Goal: Task Accomplishment & Management: Manage account settings

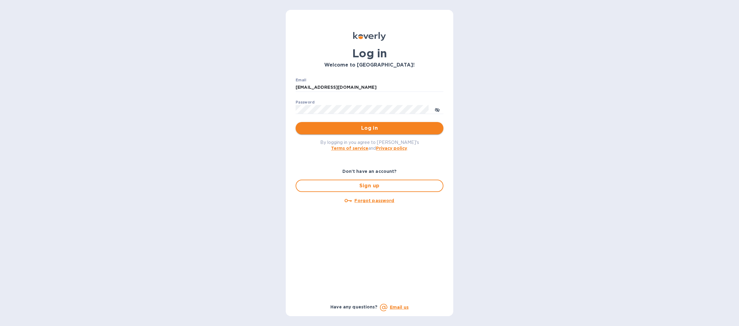
click at [367, 128] on span "Log in" at bounding box center [369, 127] width 138 height 7
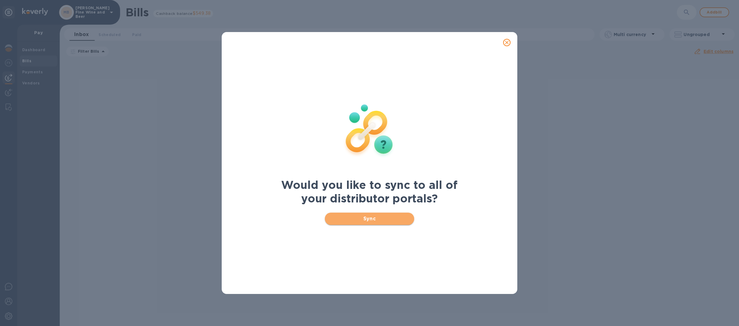
click at [358, 213] on button "Sync" at bounding box center [370, 218] width 90 height 12
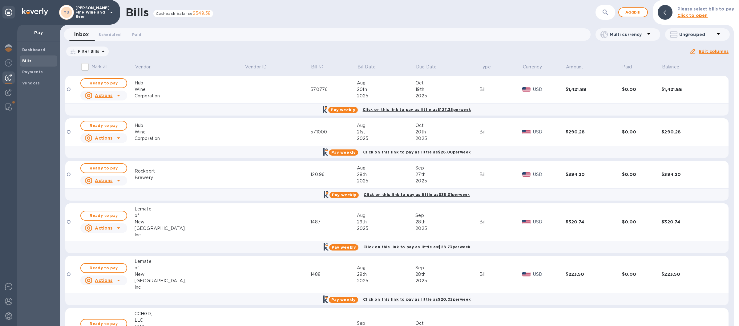
click at [108, 14] on icon at bounding box center [111, 12] width 7 height 7
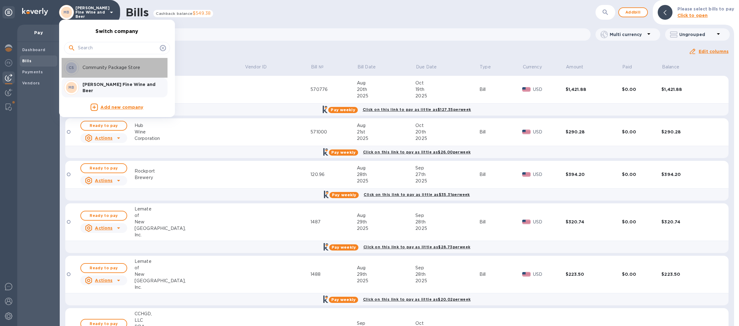
click at [88, 66] on p "Community Package Store" at bounding box center [121, 67] width 78 height 6
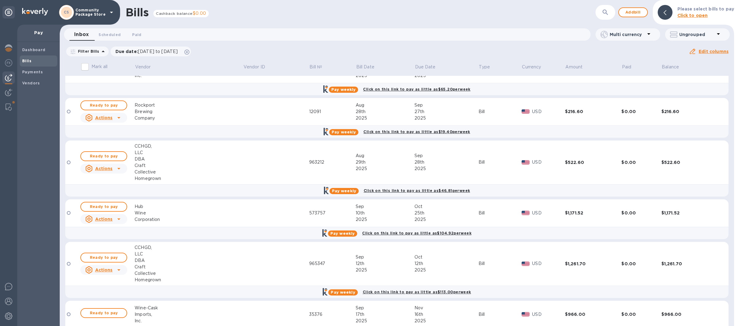
scroll to position [159, 0]
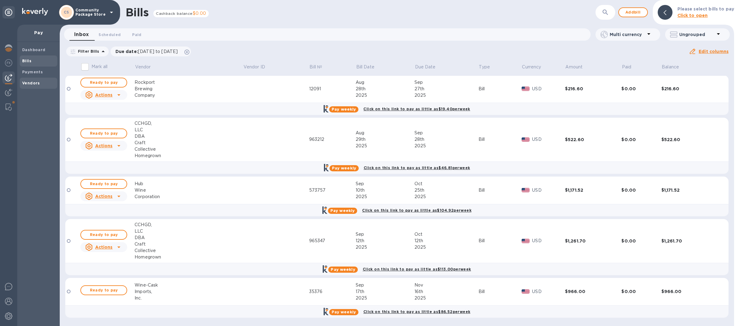
click at [28, 84] on b "Vendors" at bounding box center [31, 83] width 18 height 5
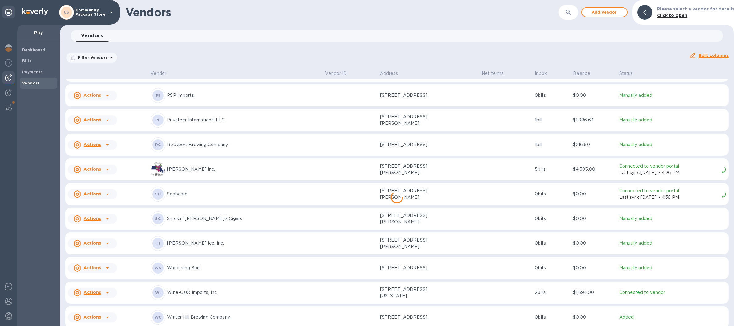
scroll to position [840, 0]
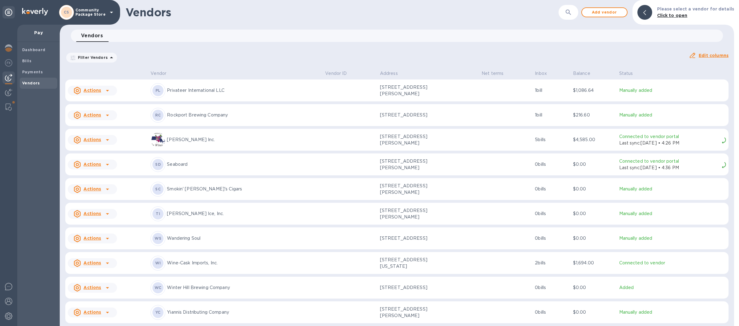
click at [232, 261] on p "Wine-Cask Imports, Inc." at bounding box center [243, 262] width 153 height 6
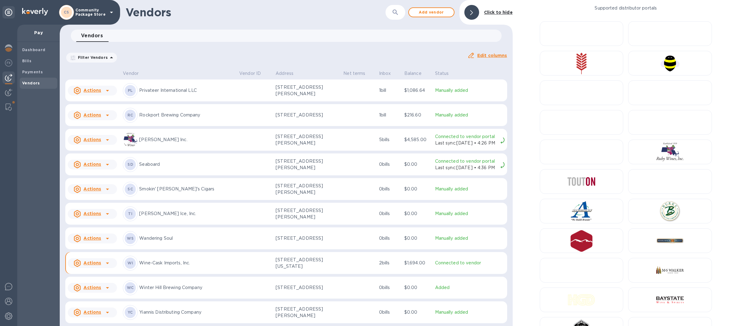
scroll to position [848, 0]
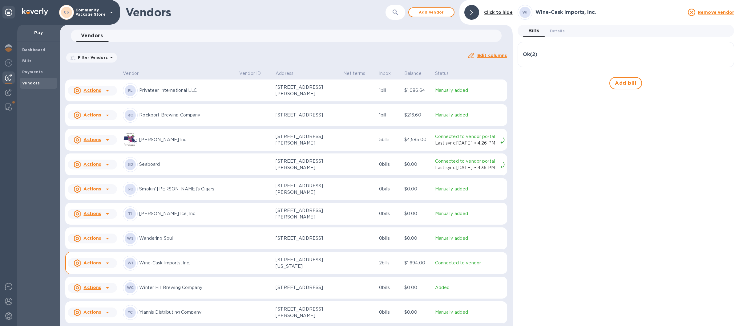
click at [551, 54] on div "Ok ( 2 )" at bounding box center [626, 55] width 206 height 6
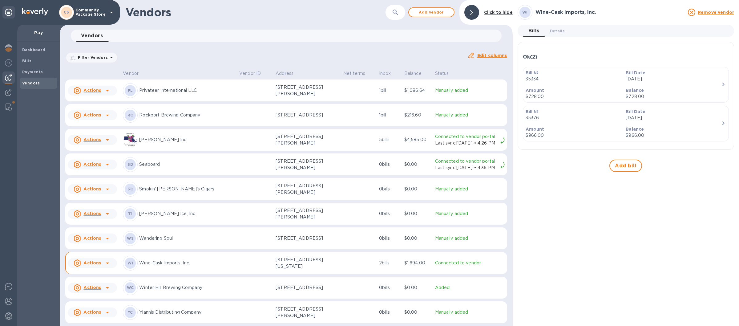
click at [174, 117] on p "Rockport Brewing Company" at bounding box center [186, 115] width 95 height 6
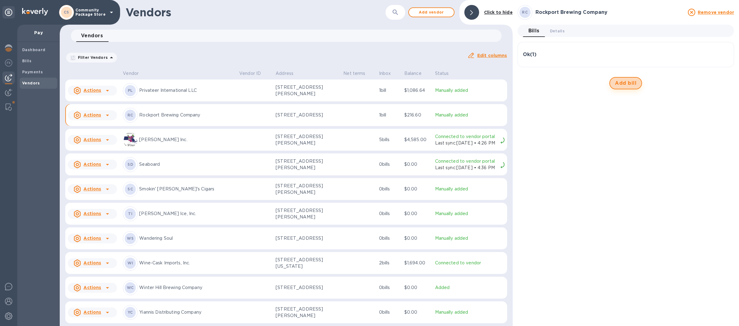
click at [628, 84] on span "Add bill" at bounding box center [626, 82] width 22 height 7
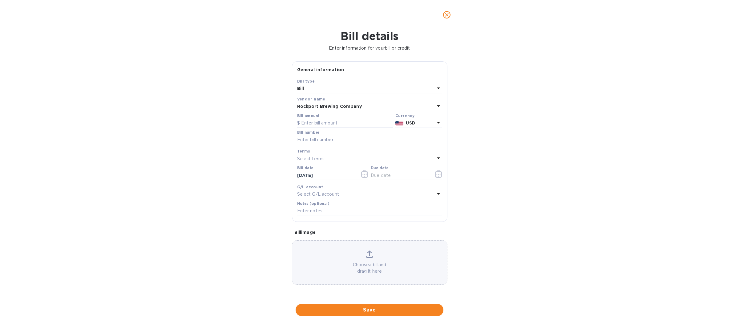
click at [306, 115] on div "Bill amount" at bounding box center [345, 120] width 98 height 17
click at [311, 119] on div "Bill amount" at bounding box center [345, 121] width 96 height 14
drag, startPoint x: 307, startPoint y: 125, endPoint x: 306, endPoint y: 128, distance: 3.7
click at [303, 127] on input "text" at bounding box center [345, 123] width 96 height 9
type input "343.00"
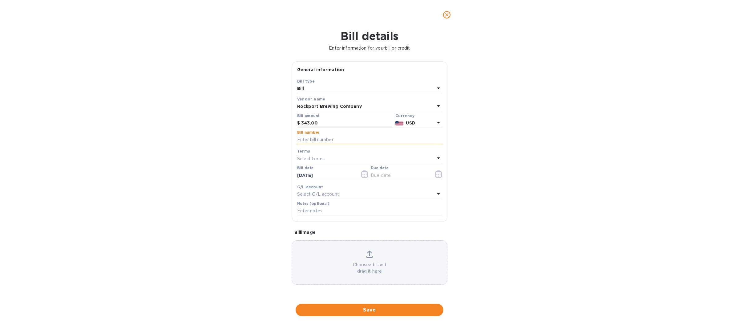
click at [308, 140] on input "text" at bounding box center [369, 139] width 145 height 9
type input "12274"
click at [365, 175] on icon "button" at bounding box center [364, 173] width 7 height 7
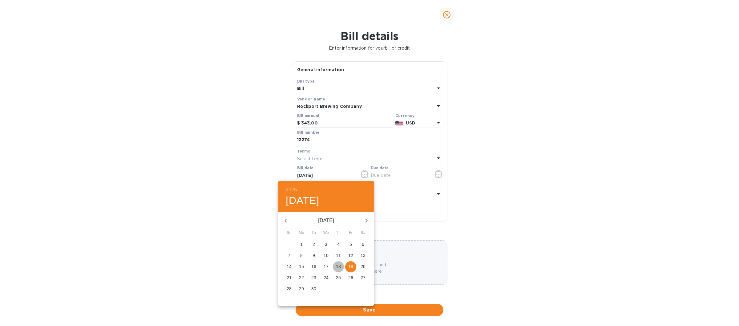
click at [339, 263] on button "18" at bounding box center [338, 266] width 11 height 11
type input "[DATE]"
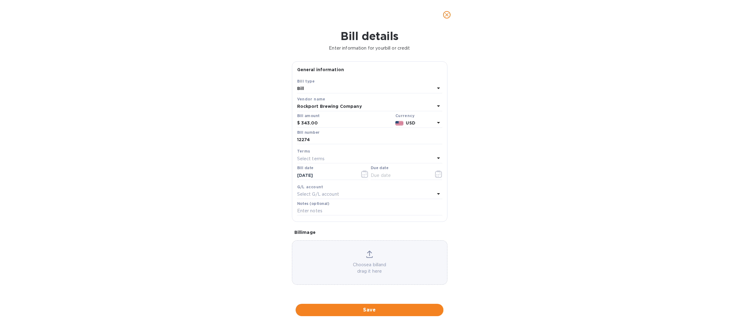
click at [437, 156] on icon at bounding box center [438, 157] width 7 height 7
click at [317, 193] on p "Net 30" at bounding box center [367, 194] width 130 height 6
type input "[DATE]"
click at [361, 308] on span "Save" at bounding box center [369, 309] width 138 height 7
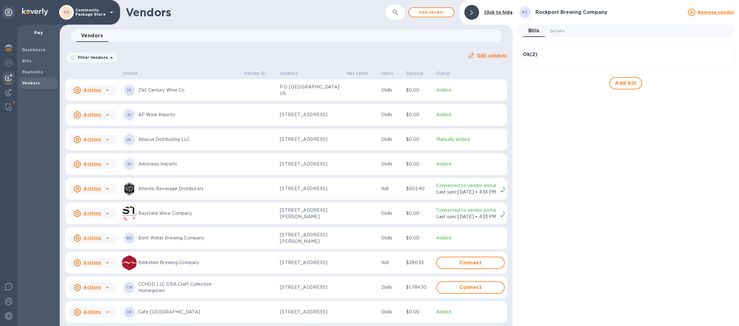
click at [110, 12] on icon at bounding box center [111, 13] width 3 height 2
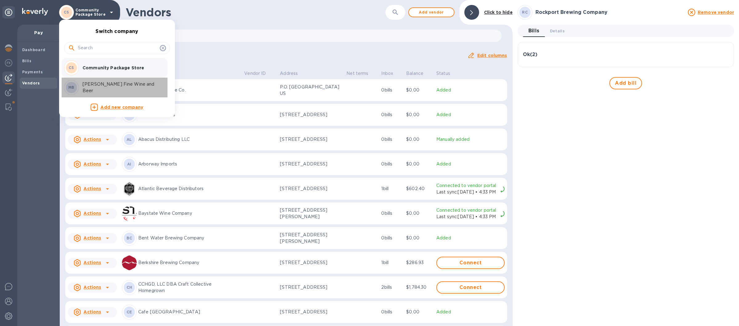
click at [112, 84] on div "MB Marcorelle's Fine Wine and Beer" at bounding box center [112, 87] width 96 height 15
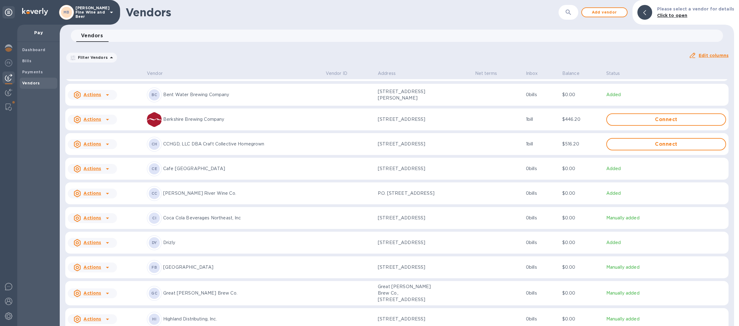
scroll to position [368, 0]
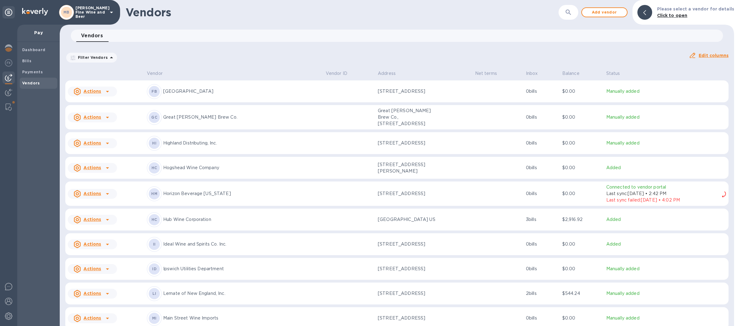
click at [242, 223] on p "Hub Wine Corporation" at bounding box center [242, 219] width 158 height 6
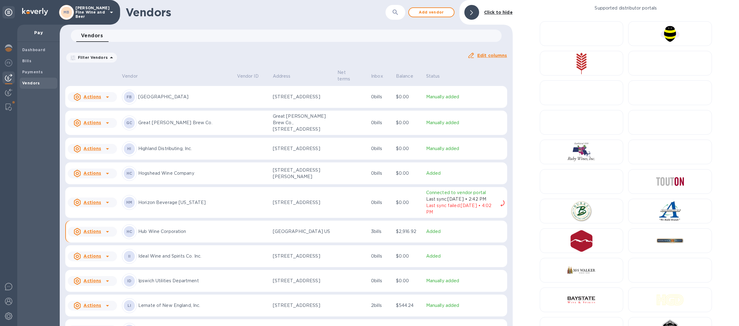
scroll to position [391, 0]
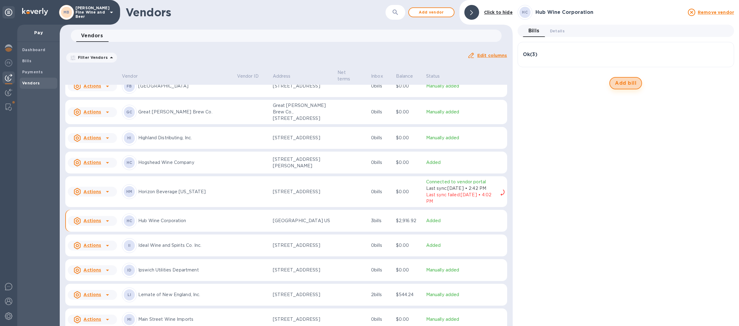
click at [630, 82] on span "Add bill" at bounding box center [626, 82] width 22 height 7
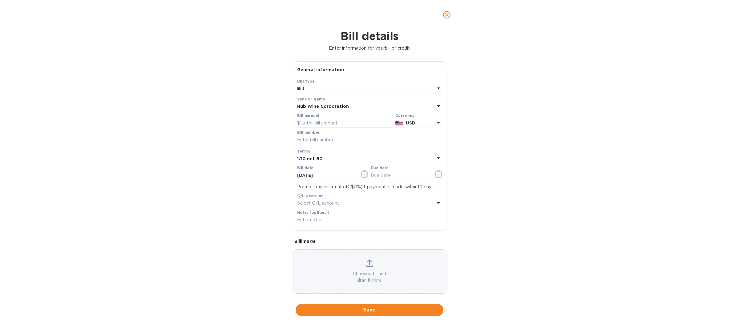
type input "11/18/2025"
click at [312, 123] on input "text" at bounding box center [345, 123] width 96 height 9
type input "410.00"
drag, startPoint x: 312, startPoint y: 141, endPoint x: 377, endPoint y: 142, distance: 65.0
click at [312, 141] on input "text" at bounding box center [369, 139] width 145 height 9
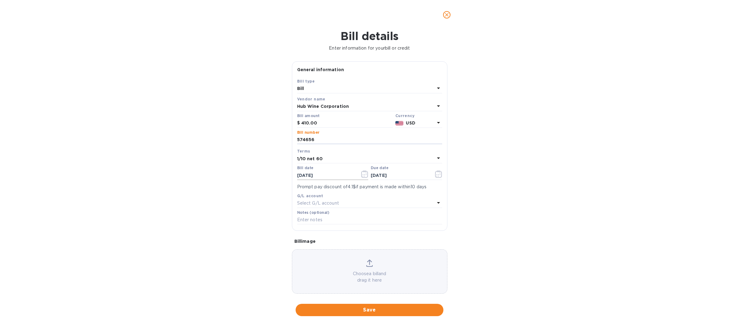
type input "574656"
click at [361, 174] on icon "button" at bounding box center [364, 173] width 7 height 7
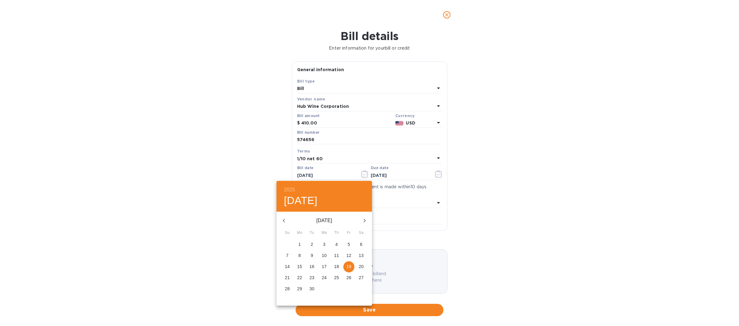
click at [324, 264] on p "17" at bounding box center [324, 266] width 5 height 6
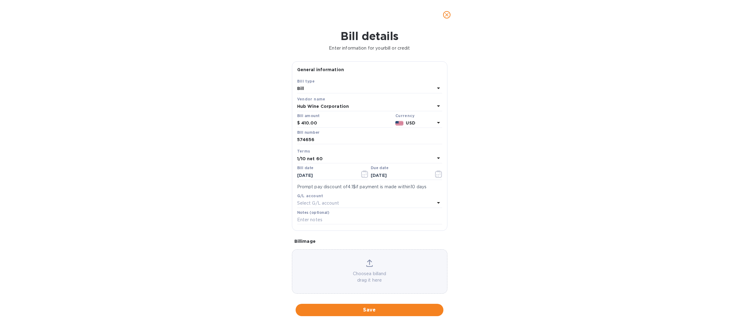
type input "09/17/2025"
click at [435, 175] on icon "button" at bounding box center [438, 173] width 7 height 7
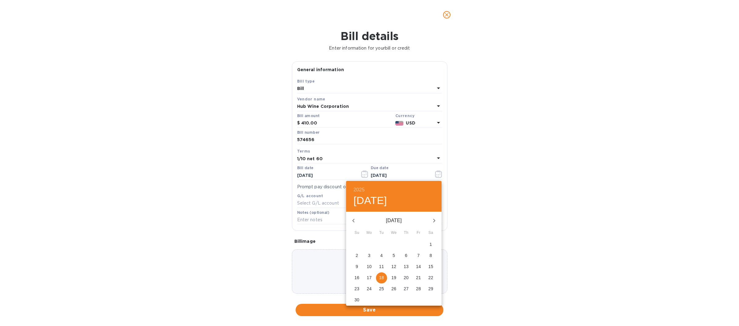
click at [420, 264] on p "14" at bounding box center [418, 266] width 5 height 6
type input "11/14/2025"
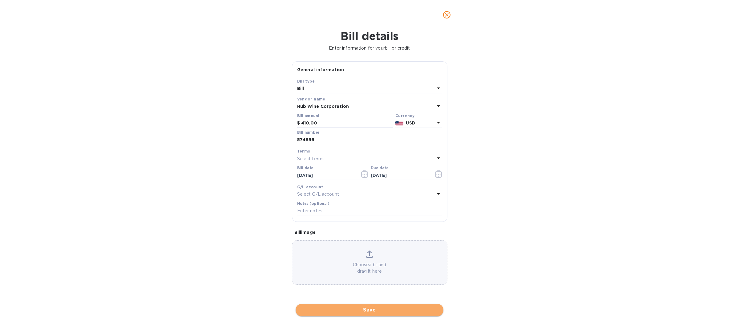
click at [367, 309] on span "Save" at bounding box center [369, 309] width 138 height 7
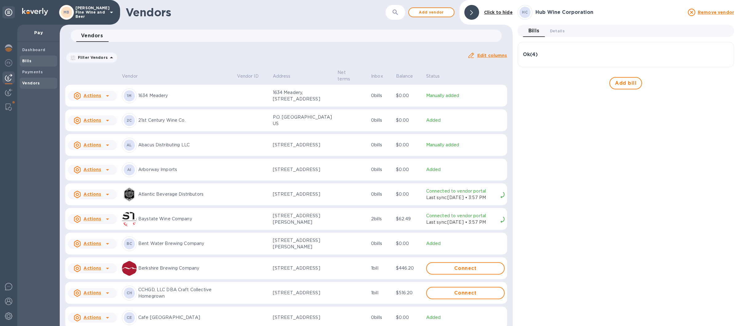
click at [40, 62] on span "Bills" at bounding box center [38, 61] width 33 height 6
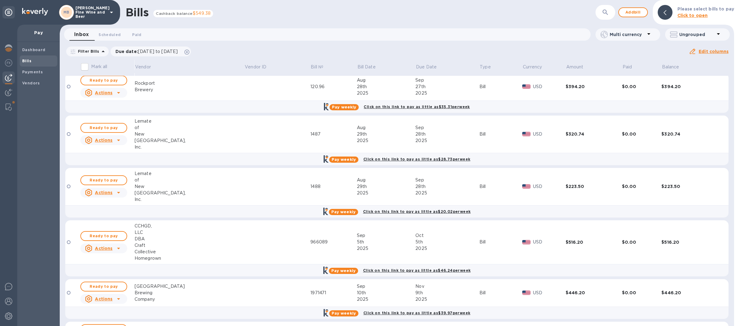
scroll to position [108, 0]
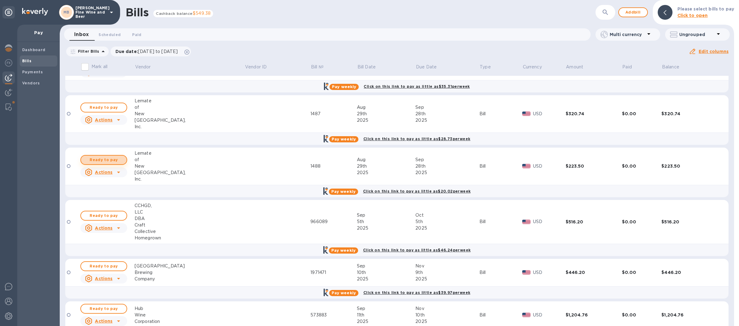
click at [94, 159] on span "Ready to pay" at bounding box center [104, 159] width 36 height 7
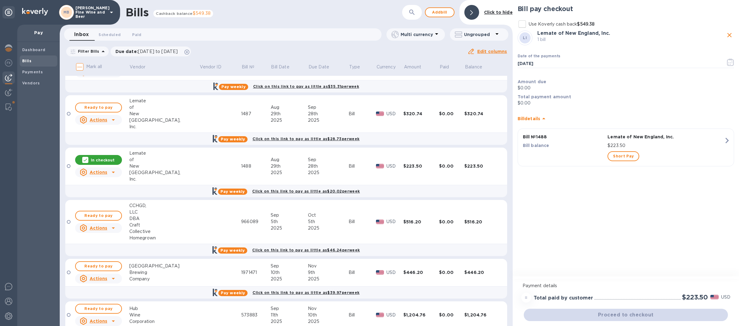
click at [83, 172] on icon at bounding box center [83, 172] width 3 height 3
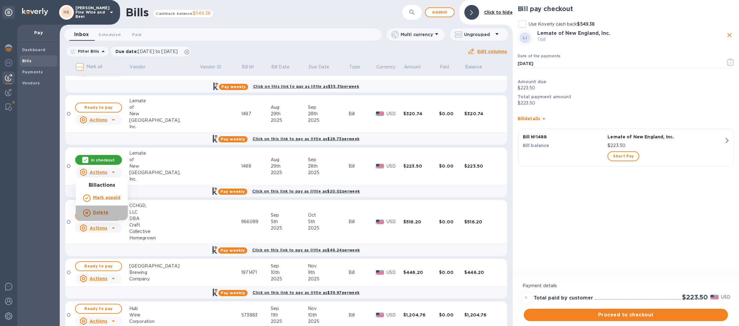
click at [97, 214] on b "Delete" at bounding box center [100, 212] width 15 height 5
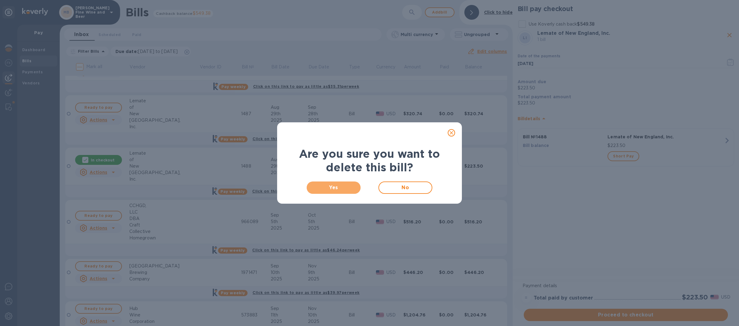
drag, startPoint x: 333, startPoint y: 187, endPoint x: 283, endPoint y: 173, distance: 52.5
click at [332, 188] on span "Yes" at bounding box center [333, 187] width 44 height 7
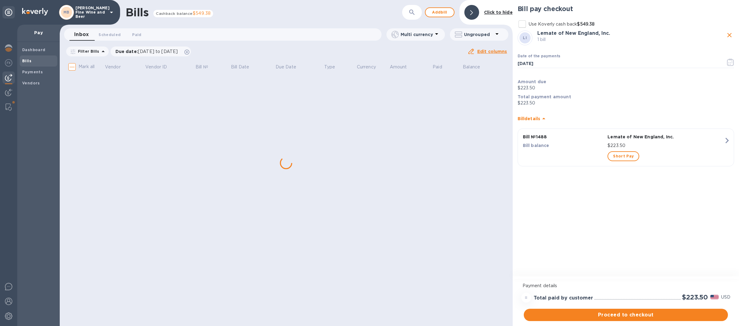
scroll to position [0, 0]
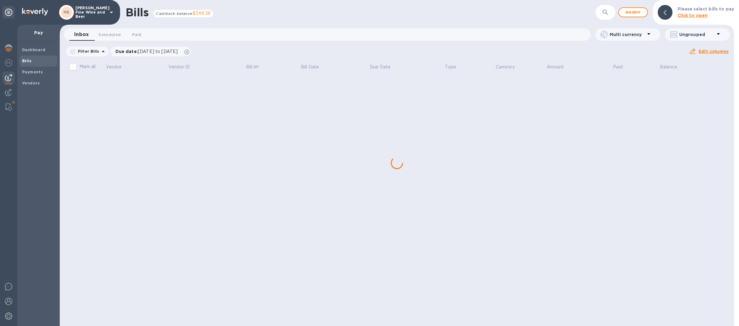
click at [112, 13] on icon at bounding box center [111, 13] width 3 height 2
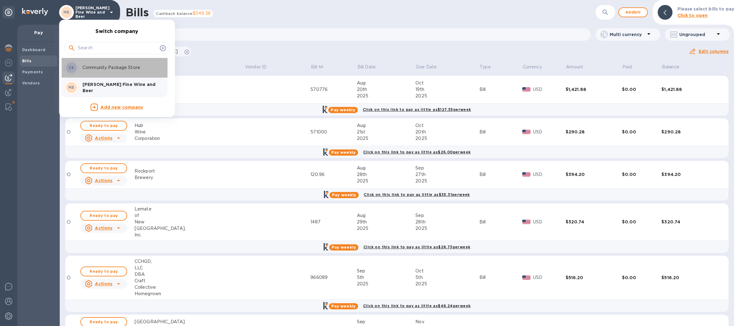
click at [99, 66] on p "Community Package Store" at bounding box center [121, 67] width 78 height 6
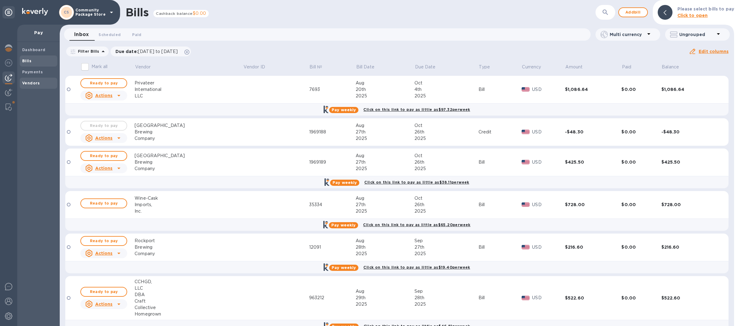
click at [34, 84] on b "Vendors" at bounding box center [31, 83] width 18 height 5
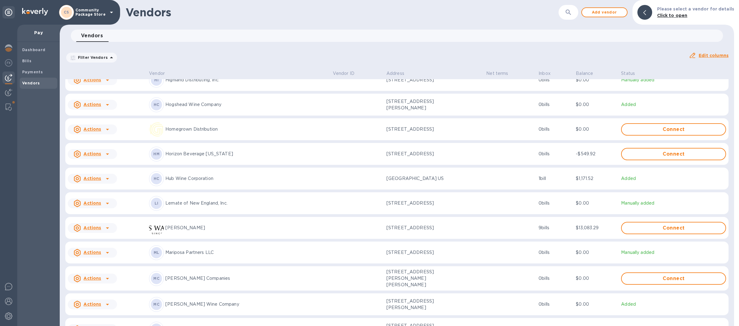
scroll to position [444, 0]
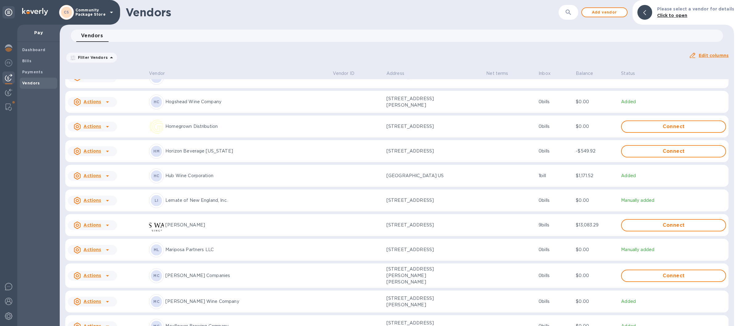
click at [194, 202] on p "Lemate of New England, Inc." at bounding box center [246, 200] width 163 height 6
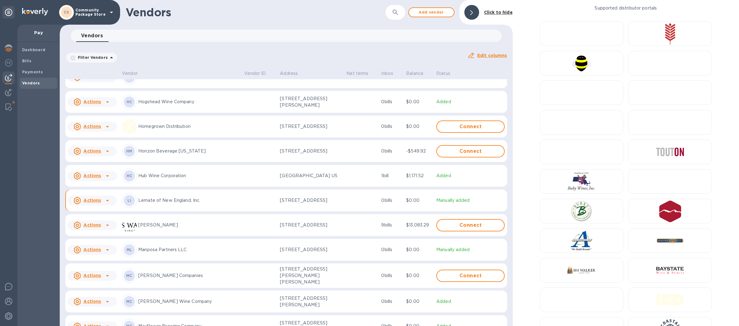
scroll to position [453, 0]
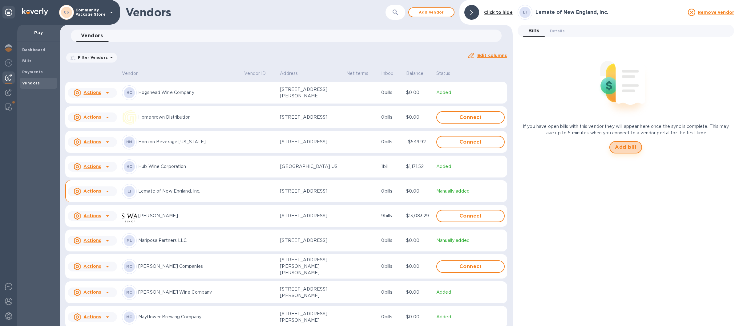
click at [617, 149] on span "Add bill" at bounding box center [626, 146] width 22 height 7
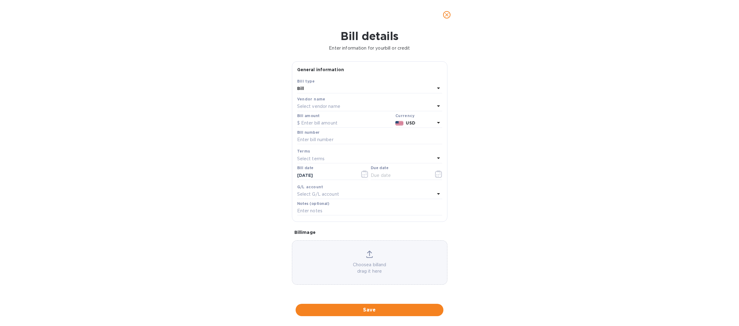
type input "10/19/2025"
click at [322, 126] on input "text" at bounding box center [345, 123] width 96 height 9
type input "223.50"
click at [320, 137] on input "text" at bounding box center [369, 139] width 145 height 9
type input "1488"
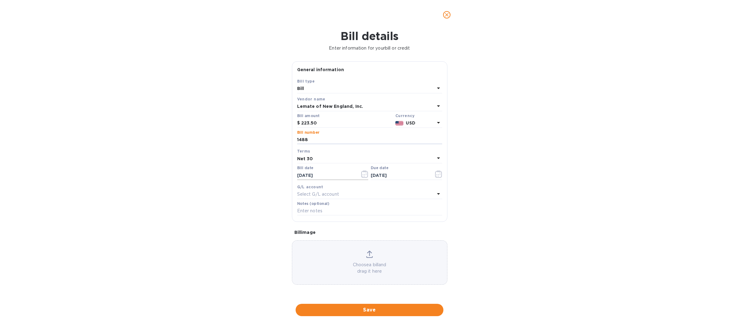
click at [363, 175] on icon "button" at bounding box center [364, 173] width 7 height 7
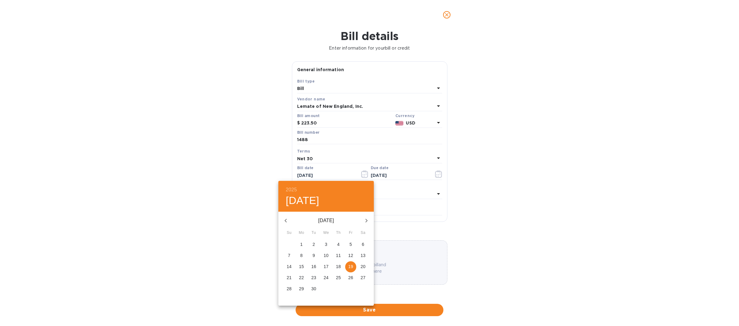
click at [286, 220] on icon "button" at bounding box center [285, 220] width 7 height 7
click at [349, 286] on p "29" at bounding box center [350, 288] width 5 height 6
type input "08/29/2025"
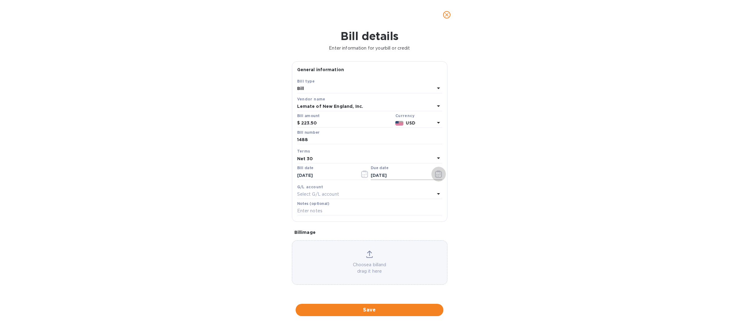
click at [438, 176] on icon "button" at bounding box center [438, 173] width 7 height 7
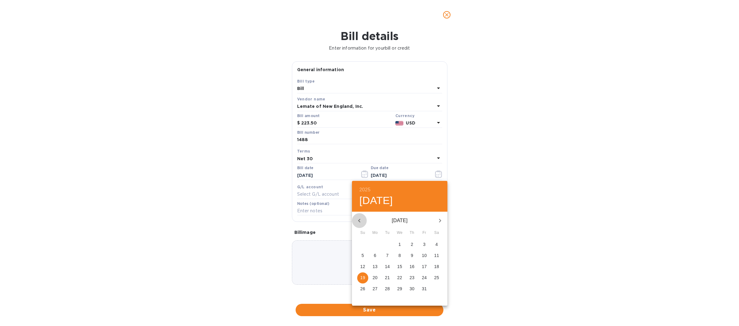
click at [357, 218] on icon "button" at bounding box center [359, 220] width 7 height 7
click at [375, 290] on p "29" at bounding box center [374, 288] width 5 height 6
type input "09/29/2025"
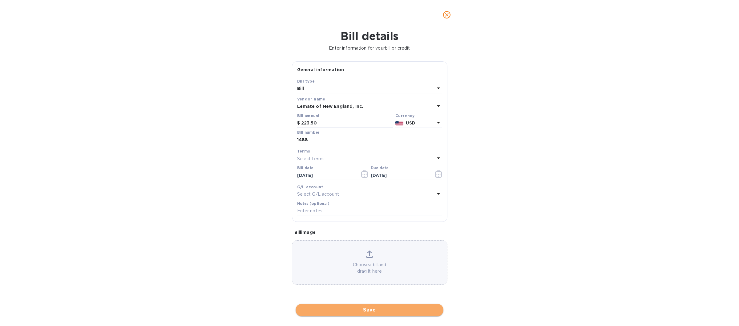
click at [368, 309] on span "Save" at bounding box center [369, 309] width 138 height 7
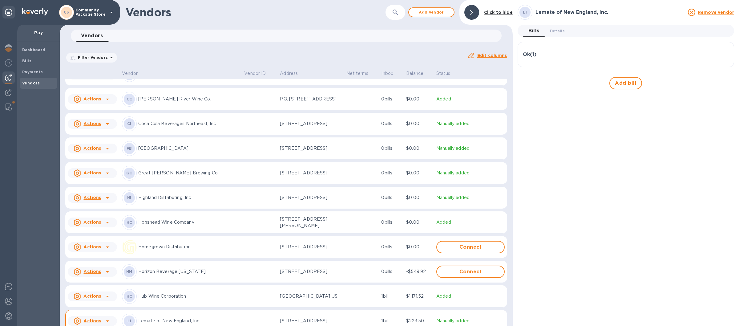
scroll to position [426, 0]
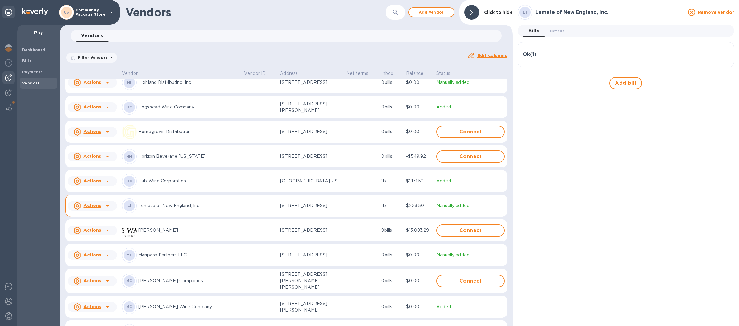
click at [575, 53] on div "Ok ( 1 )" at bounding box center [626, 54] width 206 height 15
click at [625, 129] on span "Add bill" at bounding box center [626, 126] width 22 height 7
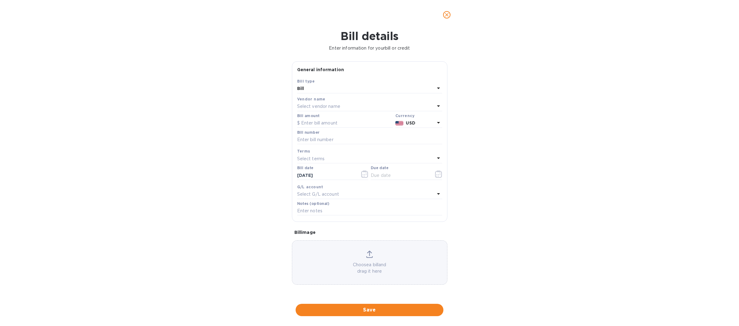
type input "10/19/2025"
click at [313, 122] on input "text" at bounding box center [345, 123] width 96 height 9
type input "288.73"
click at [314, 138] on input "text" at bounding box center [369, 139] width 145 height 9
type input "1482"
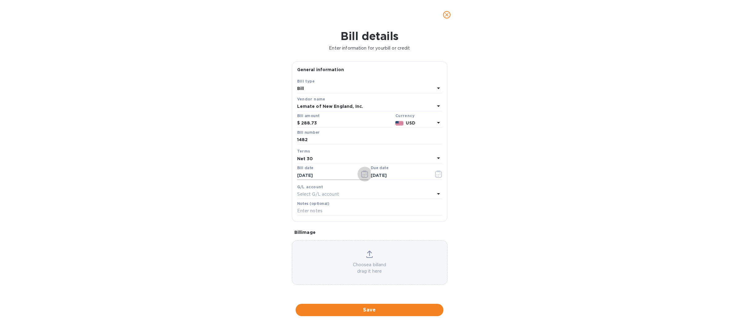
click at [366, 174] on icon "button" at bounding box center [364, 173] width 7 height 7
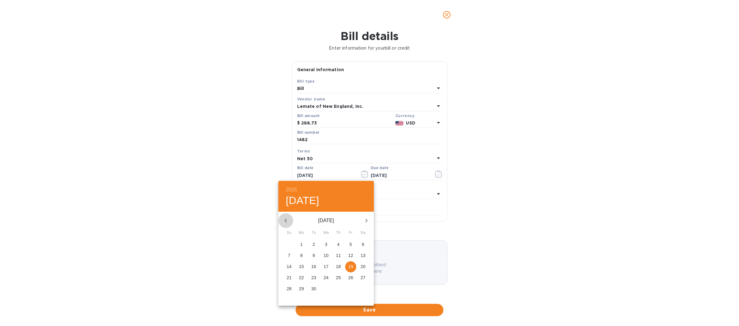
click at [285, 220] on icon "button" at bounding box center [285, 221] width 2 height 4
click at [349, 255] on span "8" at bounding box center [350, 255] width 11 height 6
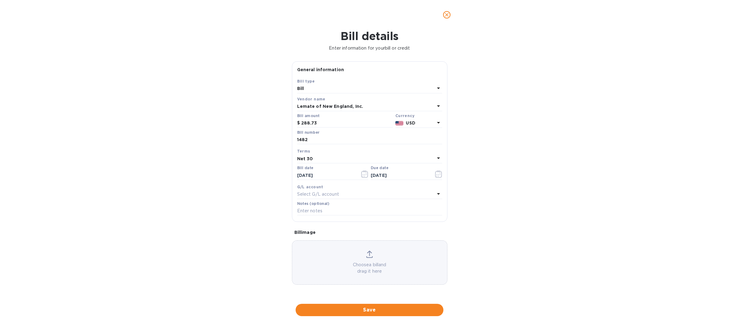
type input "08/08/2025"
click at [434, 175] on button "button" at bounding box center [438, 174] width 14 height 15
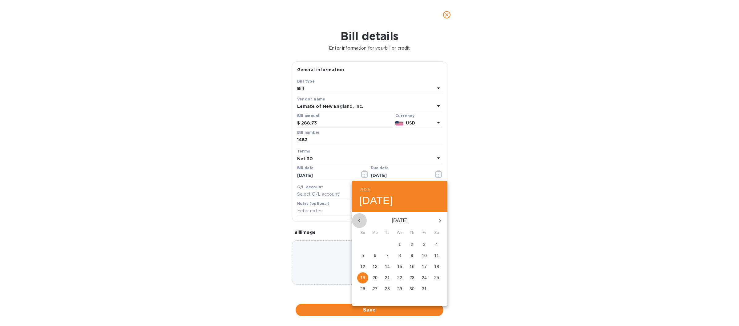
click at [360, 221] on icon "button" at bounding box center [359, 220] width 7 height 7
click at [433, 225] on div "[DATE]" at bounding box center [399, 220] width 95 height 15
click at [441, 219] on icon "button" at bounding box center [439, 220] width 7 height 7
click at [358, 218] on icon "button" at bounding box center [359, 220] width 7 height 7
click at [376, 254] on span "8" at bounding box center [374, 255] width 11 height 6
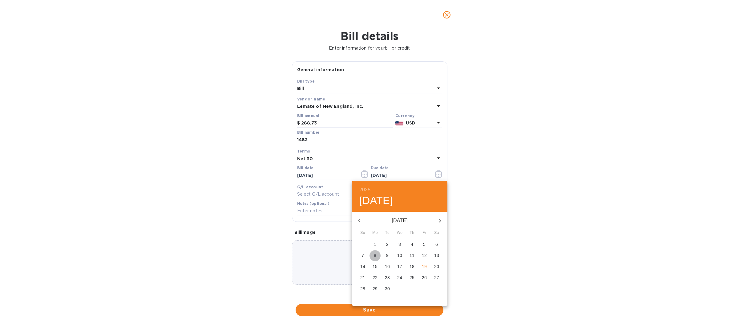
type input "09/08/2025"
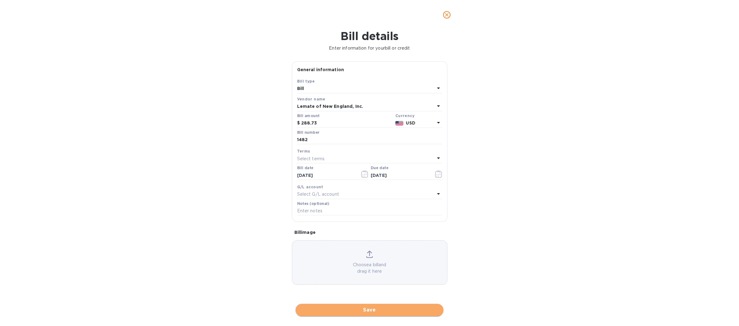
click at [367, 310] on span "Save" at bounding box center [369, 309] width 138 height 7
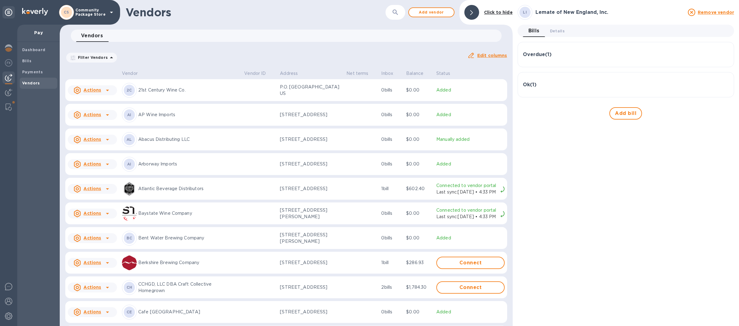
click at [581, 55] on div "Overdue ( 1 )" at bounding box center [626, 55] width 206 height 6
click at [585, 56] on div "Overdue ( 1 )" at bounding box center [626, 57] width 206 height 6
click at [559, 86] on div "Ok ( 1 )" at bounding box center [626, 85] width 206 height 6
click at [565, 95] on div "Ok ( 1 )" at bounding box center [626, 92] width 206 height 6
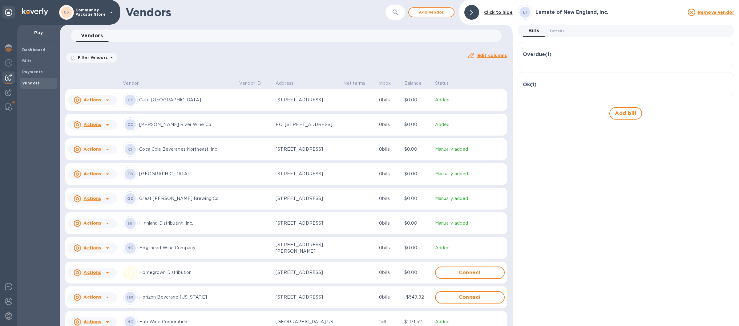
scroll to position [578, 0]
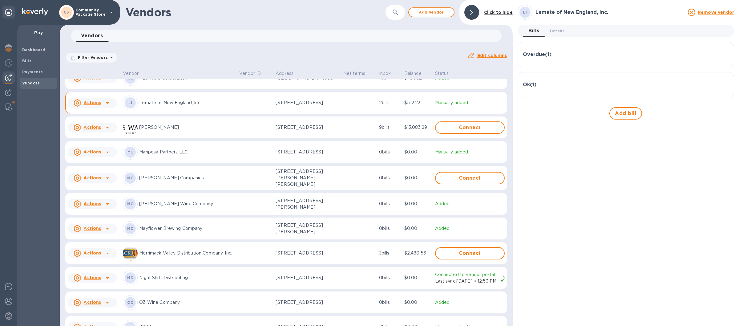
click at [217, 106] on p "Lemate of New England, Inc." at bounding box center [186, 102] width 95 height 6
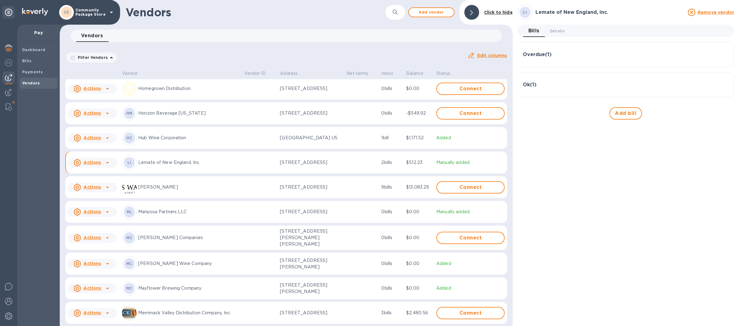
scroll to position [422, 0]
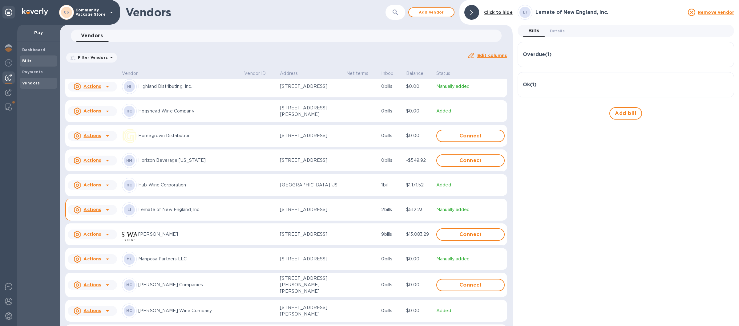
click at [48, 59] on span "Bills" at bounding box center [38, 61] width 33 height 6
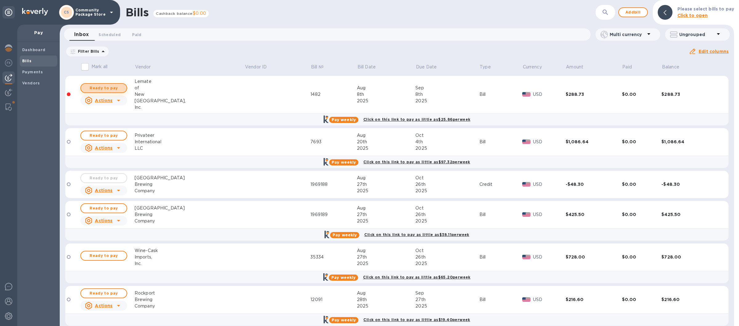
click at [91, 87] on span "Ready to pay" at bounding box center [104, 87] width 36 height 7
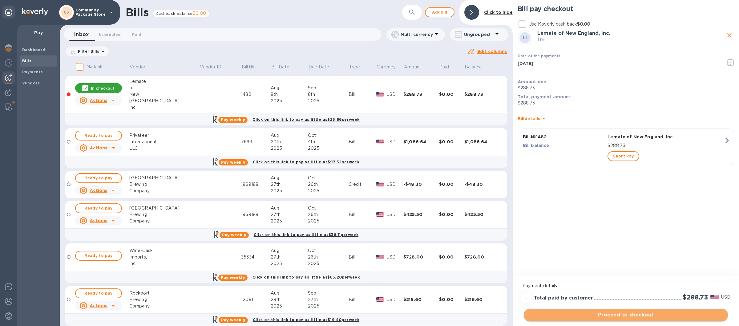
click at [631, 311] on button "Proceed to checkout" at bounding box center [626, 314] width 204 height 12
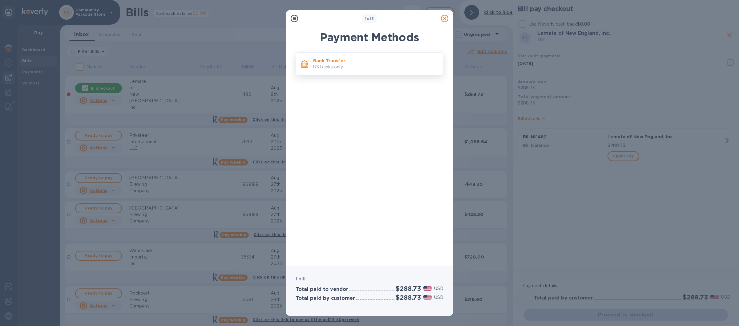
click at [370, 64] on p "US banks only." at bounding box center [375, 67] width 125 height 6
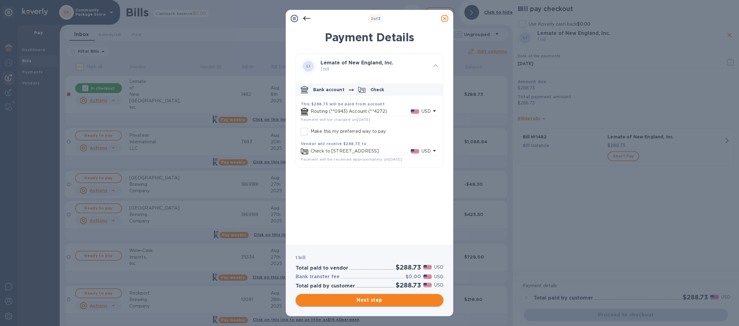
click at [371, 299] on span "Next step" at bounding box center [369, 299] width 138 height 7
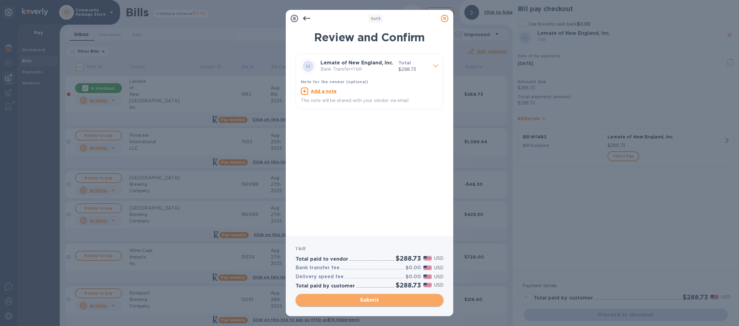
click at [360, 298] on span "Submit" at bounding box center [369, 299] width 138 height 7
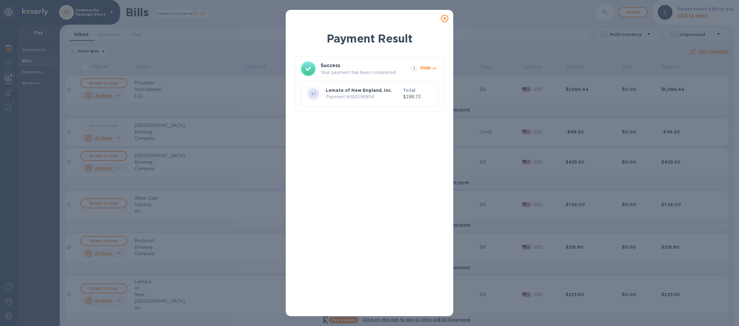
click at [447, 16] on icon at bounding box center [444, 18] width 7 height 7
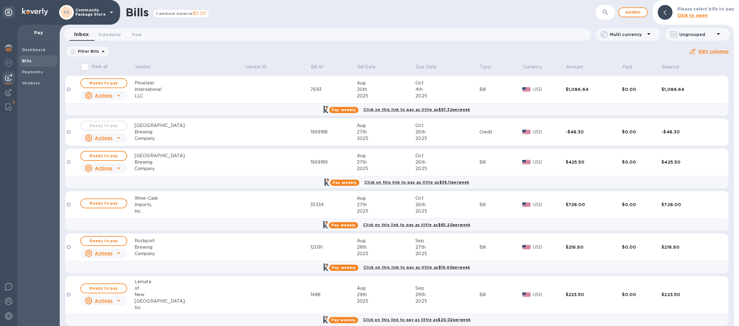
click at [111, 13] on icon at bounding box center [111, 12] width 7 height 7
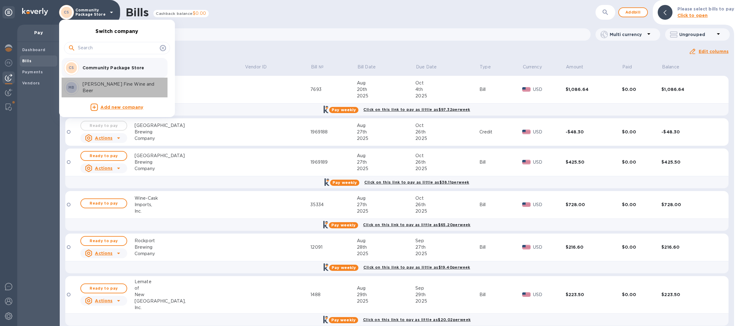
click at [92, 89] on p "[PERSON_NAME] Fine Wine and Beer" at bounding box center [121, 87] width 78 height 13
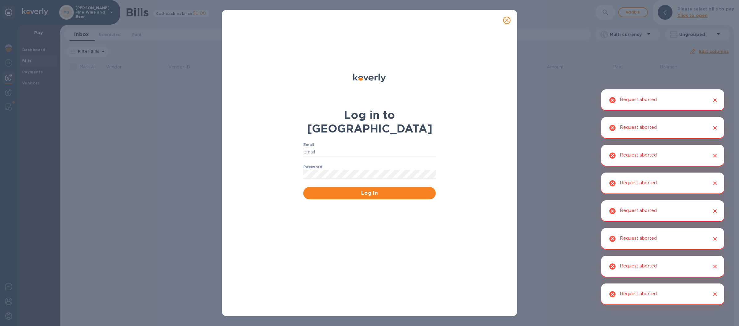
type input "[EMAIL_ADDRESS][DOMAIN_NAME]"
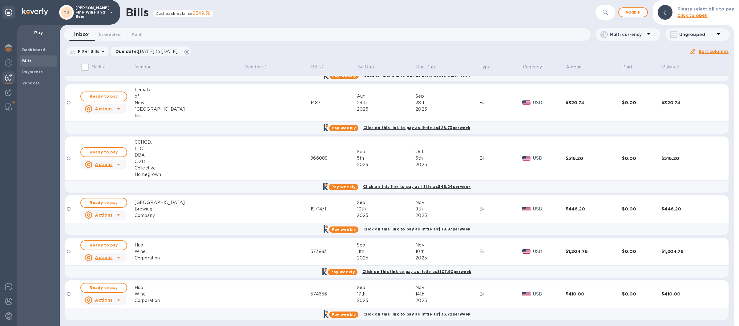
scroll to position [122, 0]
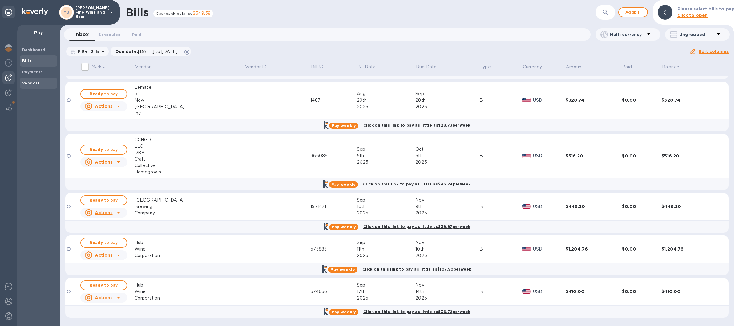
click at [30, 84] on b "Vendors" at bounding box center [31, 83] width 18 height 5
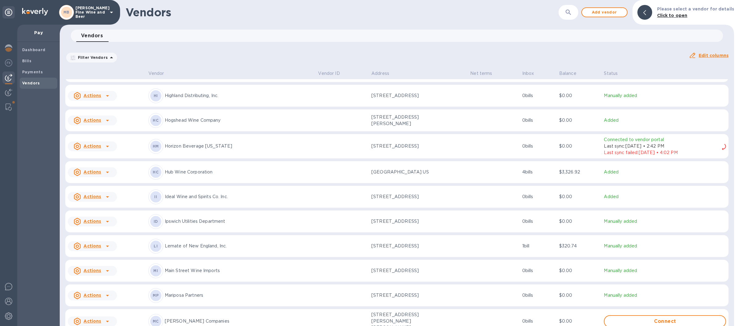
scroll to position [825, 0]
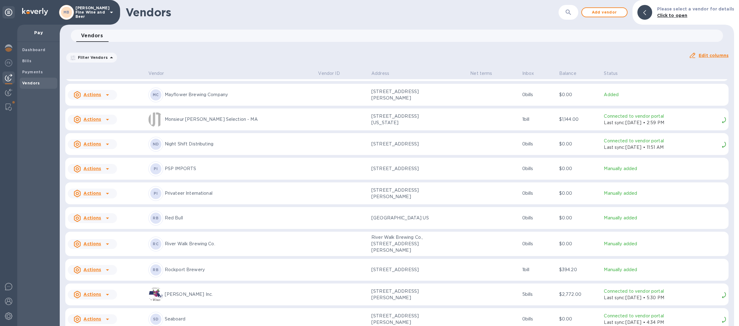
click at [228, 269] on p "Rockport Brewery" at bounding box center [239, 269] width 149 height 6
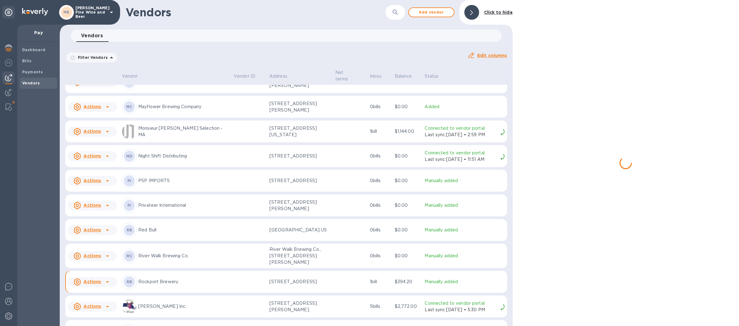
scroll to position [840, 0]
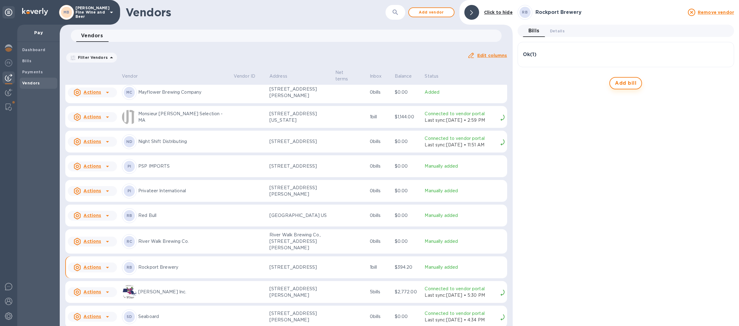
click at [624, 81] on span "Add bill" at bounding box center [626, 82] width 22 height 7
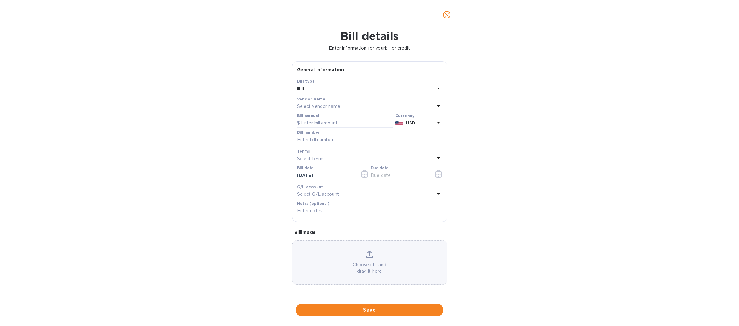
type input "[DATE]"
drag, startPoint x: 304, startPoint y: 119, endPoint x: 321, endPoint y: 123, distance: 17.0
click at [304, 119] on div "Bill amount" at bounding box center [345, 121] width 96 height 14
drag, startPoint x: 344, startPoint y: 123, endPoint x: 338, endPoint y: 124, distance: 6.5
click at [344, 123] on input "text" at bounding box center [345, 123] width 96 height 9
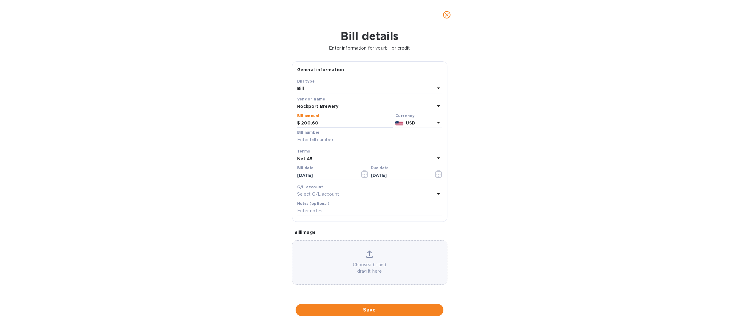
type input "200.60"
click at [325, 142] on input "text" at bounding box center [369, 139] width 145 height 9
type input "12277"
click at [364, 175] on icon "button" at bounding box center [364, 173] width 7 height 7
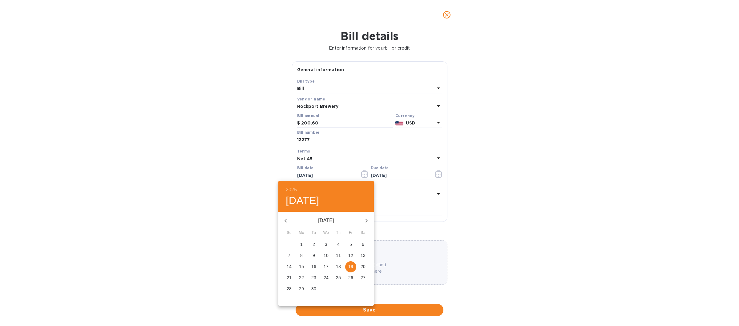
click at [340, 262] on button "18" at bounding box center [338, 266] width 11 height 11
type input "[DATE]"
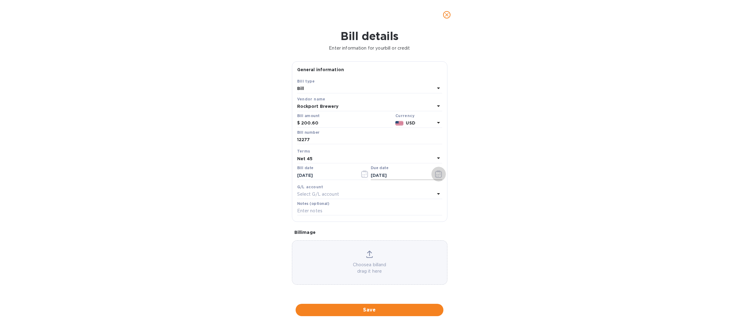
click at [437, 175] on icon "button" at bounding box center [438, 173] width 7 height 7
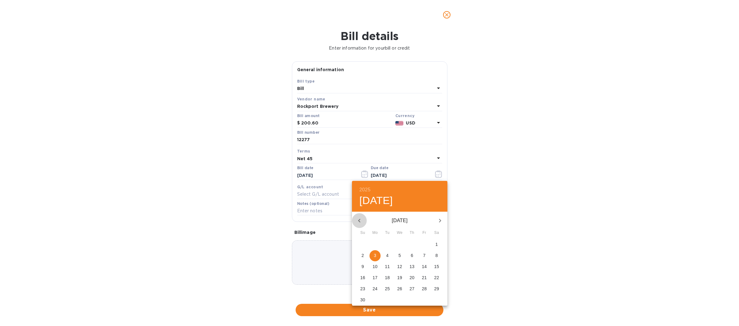
click at [358, 218] on icon "button" at bounding box center [359, 220] width 7 height 7
click at [438, 266] on p "18" at bounding box center [436, 266] width 5 height 6
type input "[DATE]"
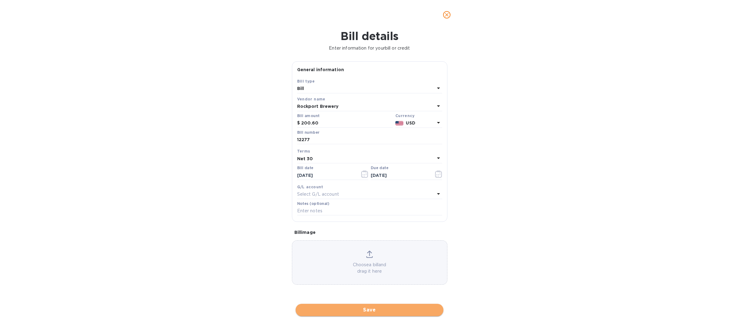
click at [360, 313] on span "Save" at bounding box center [369, 309] width 138 height 7
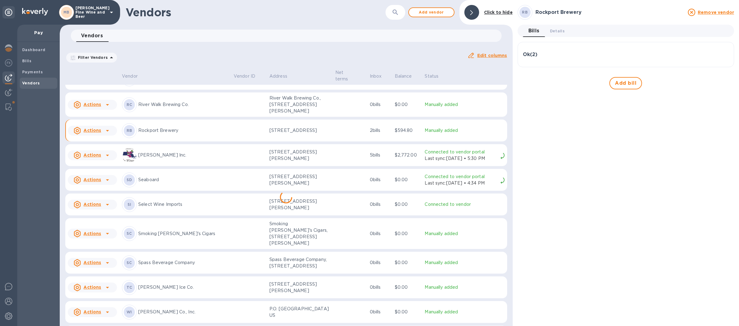
scroll to position [1059, 0]
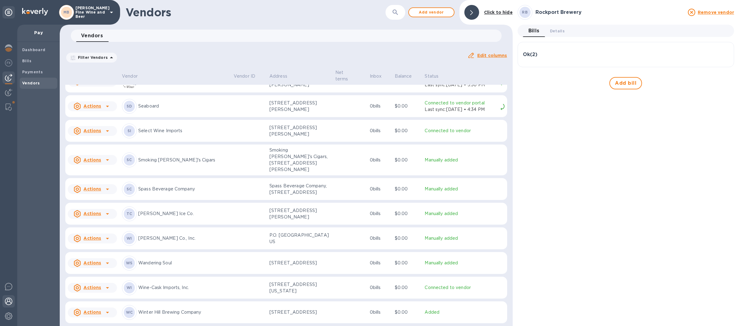
click at [11, 300] on img at bounding box center [8, 300] width 7 height 7
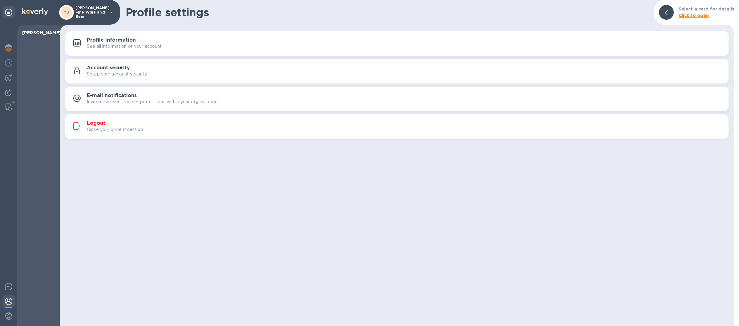
click at [364, 123] on div "Logout Close your current session." at bounding box center [405, 126] width 637 height 12
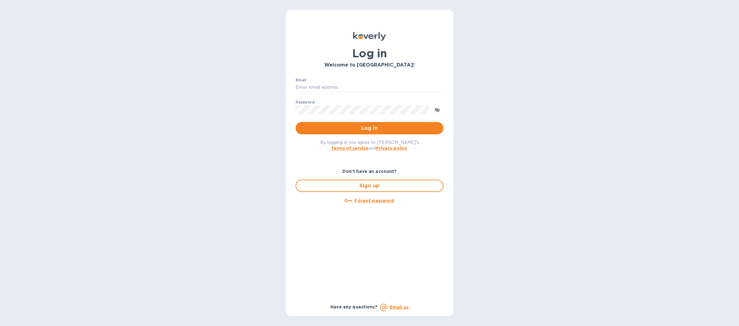
type input "[EMAIL_ADDRESS][DOMAIN_NAME]"
